Goal: Transaction & Acquisition: Book appointment/travel/reservation

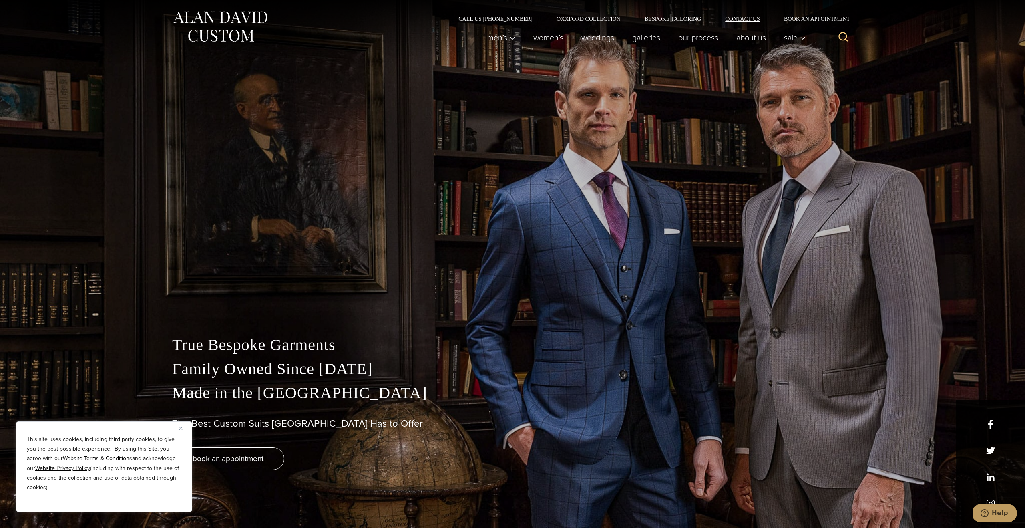
click at [744, 18] on link "Contact Us" at bounding box center [742, 19] width 59 height 6
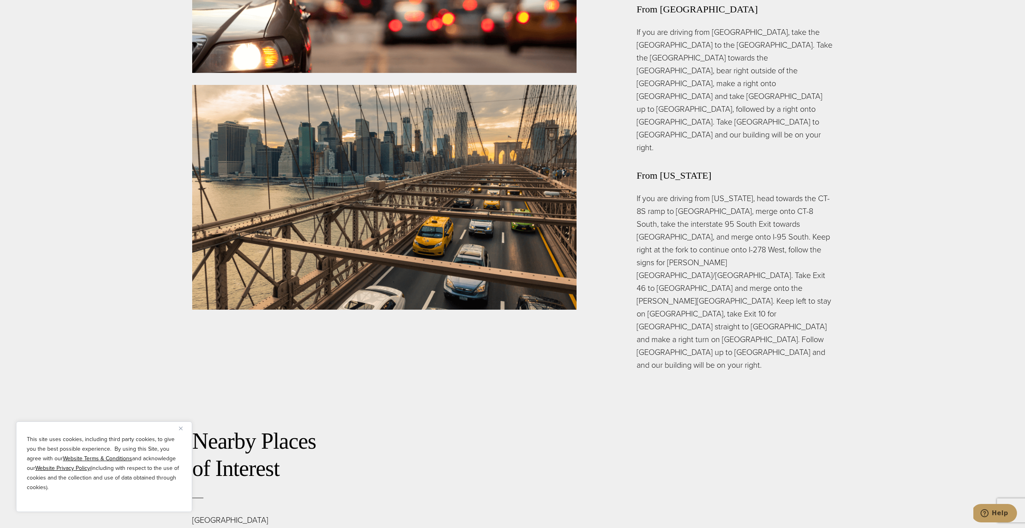
scroll to position [3217, 0]
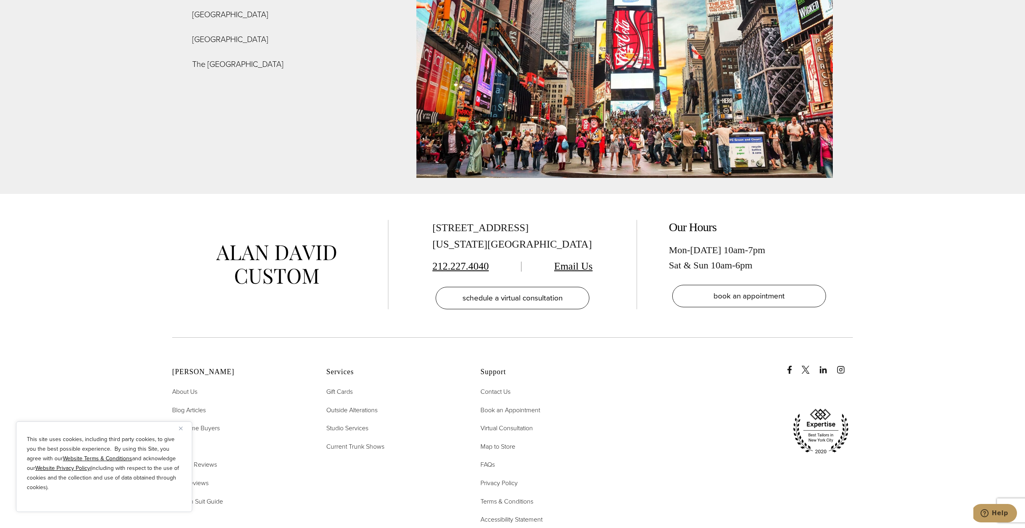
click at [573, 260] on link "Email Us" at bounding box center [573, 266] width 38 height 12
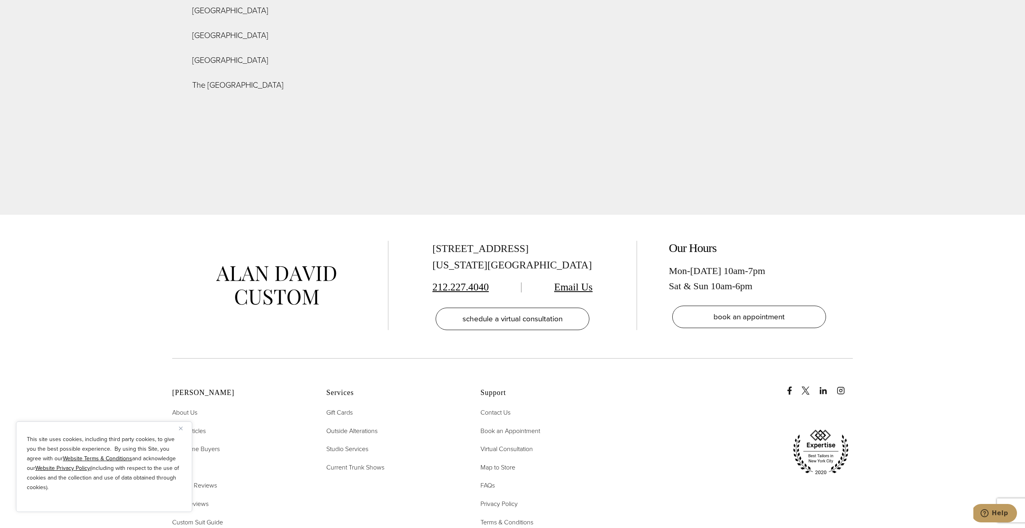
scroll to position [3196, 0]
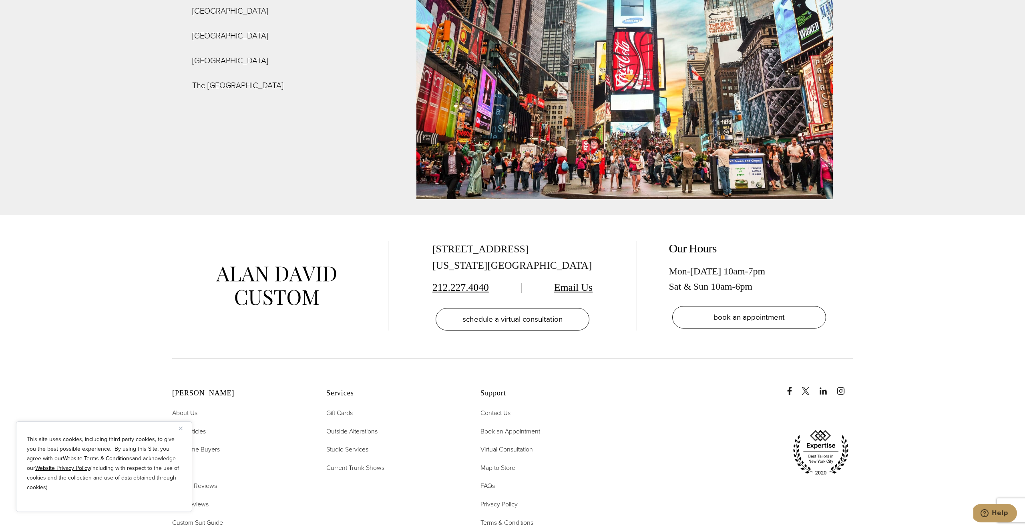
click at [584, 281] on link "Email Us" at bounding box center [573, 287] width 38 height 12
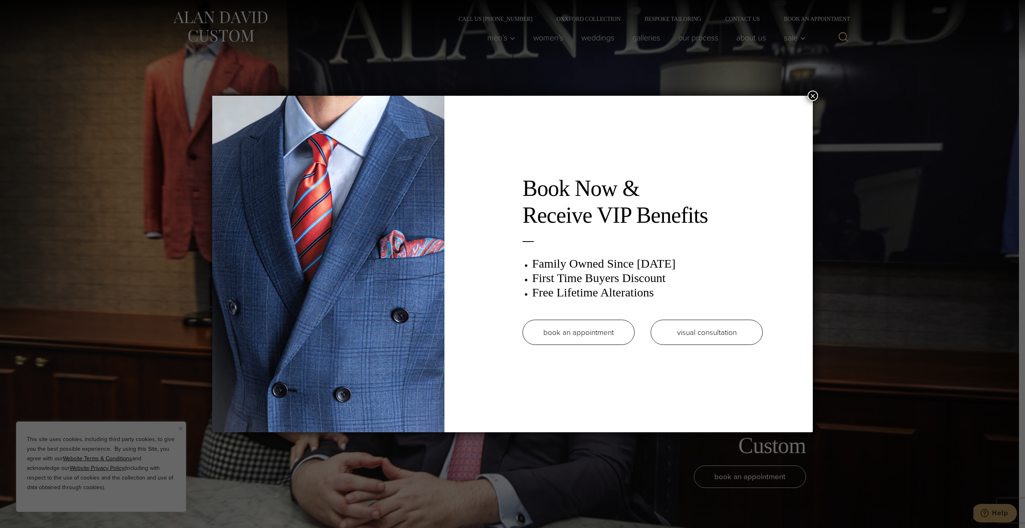
click at [600, 331] on link "book an appointment" at bounding box center [579, 332] width 112 height 25
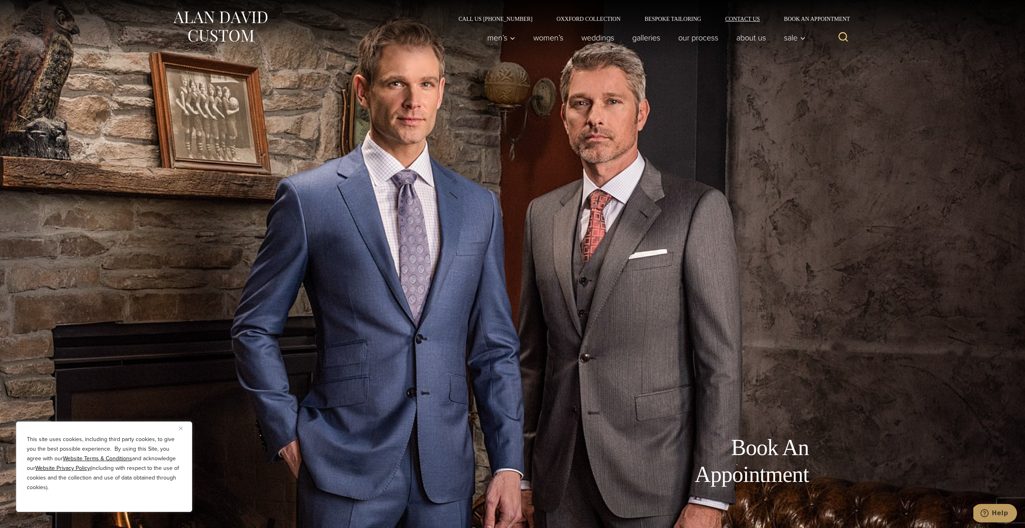
click at [752, 19] on link "Contact Us" at bounding box center [742, 19] width 59 height 6
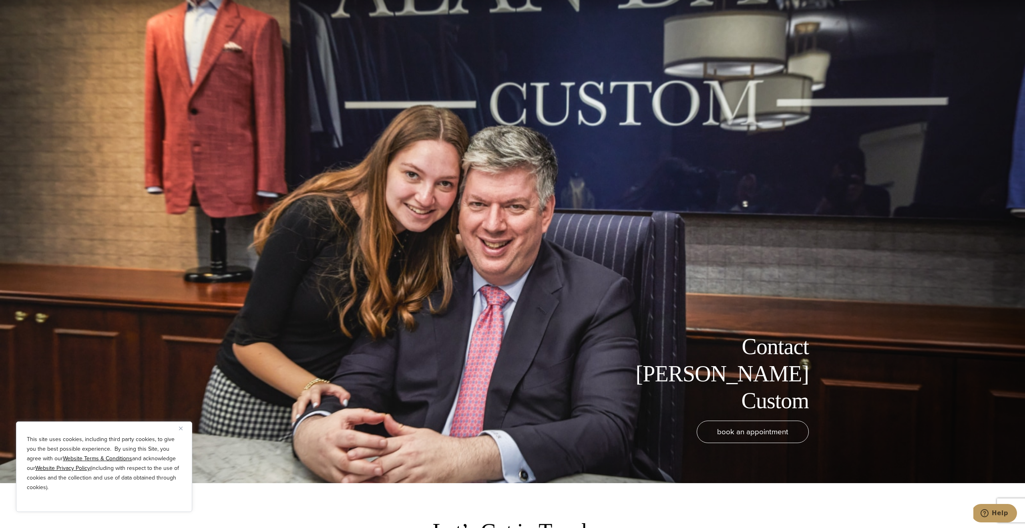
scroll to position [170, 0]
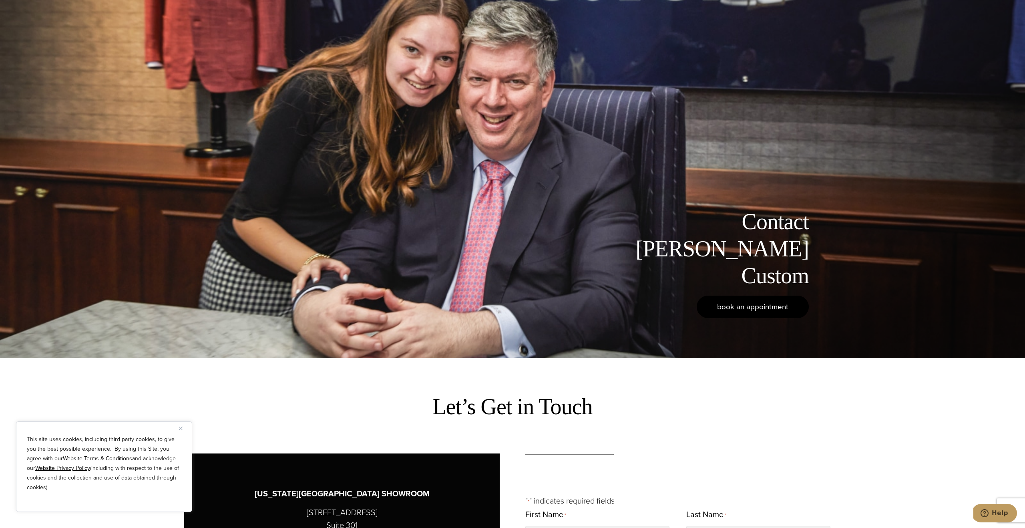
click at [746, 308] on span "book an appointment" at bounding box center [752, 307] width 71 height 12
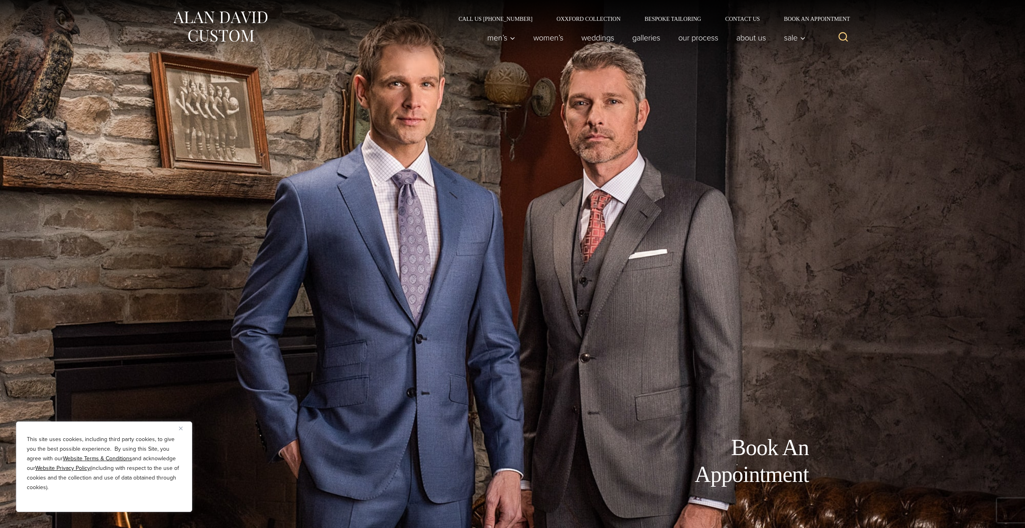
scroll to position [363, 0]
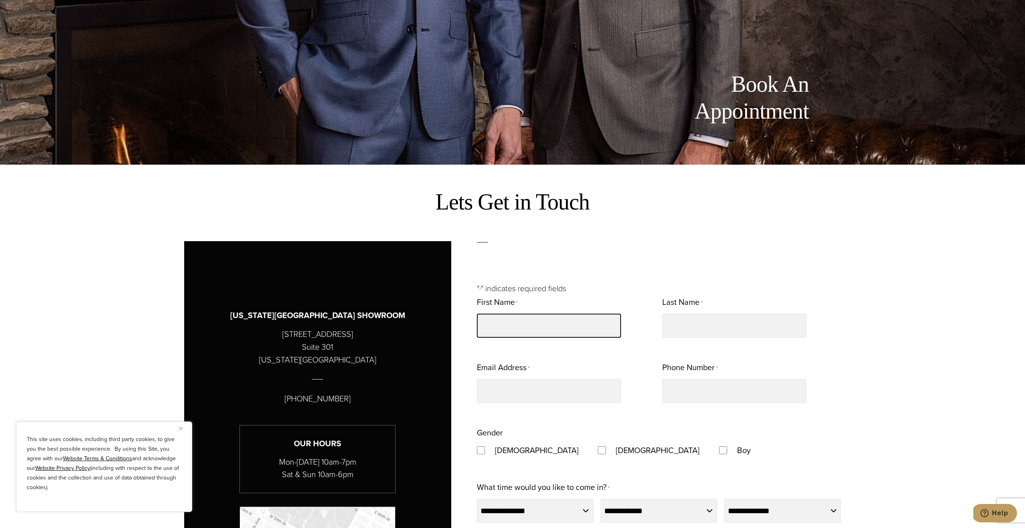
click at [571, 326] on input "First Name *" at bounding box center [549, 326] width 144 height 24
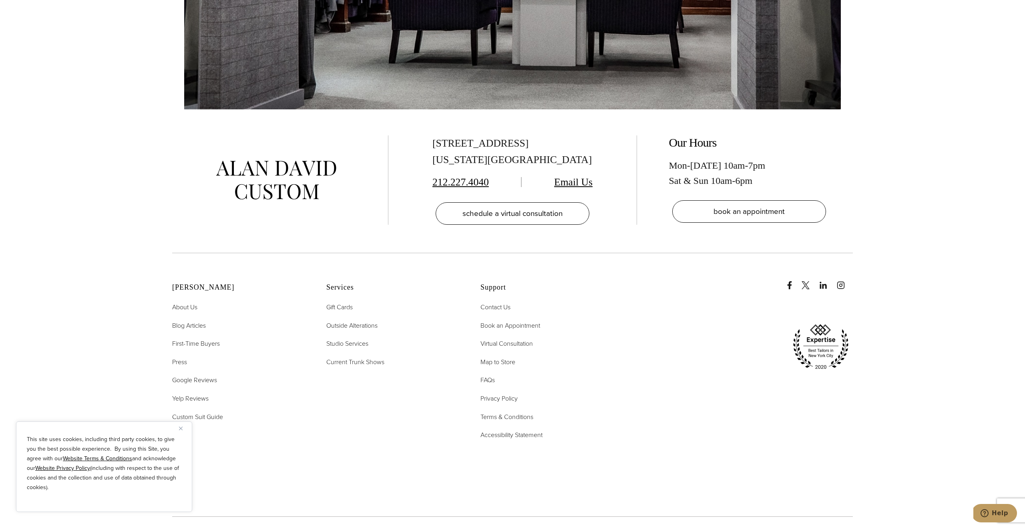
scroll to position [1932, 0]
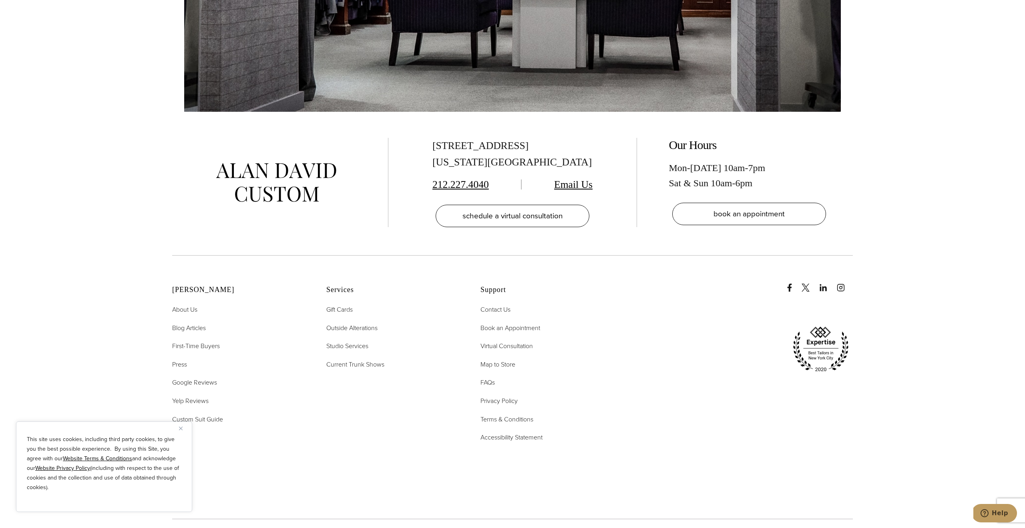
type input "*****"
click at [580, 179] on link "Email Us" at bounding box center [573, 185] width 38 height 12
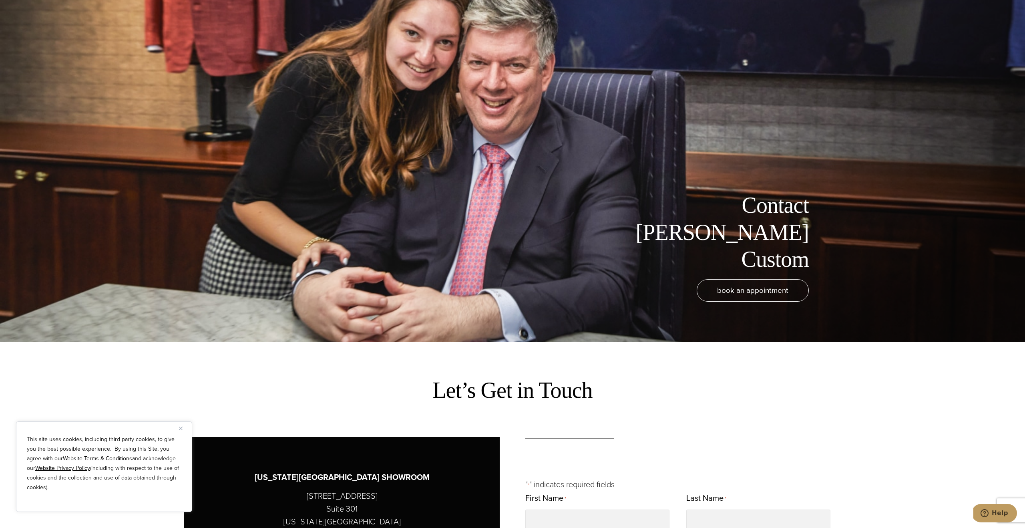
scroll to position [70, 0]
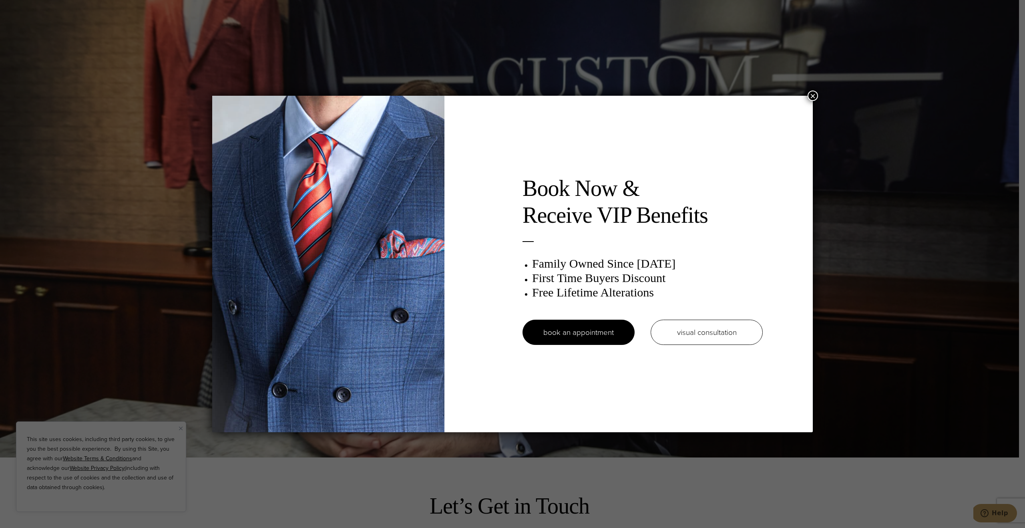
click at [810, 96] on button "×" at bounding box center [813, 95] width 10 height 10
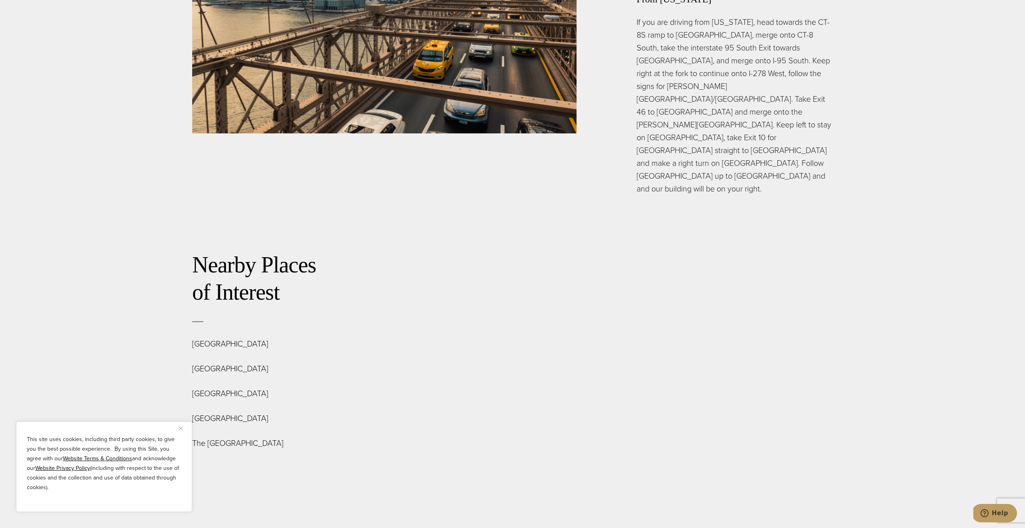
scroll to position [3296, 0]
